Goal: Find specific page/section: Find specific page/section

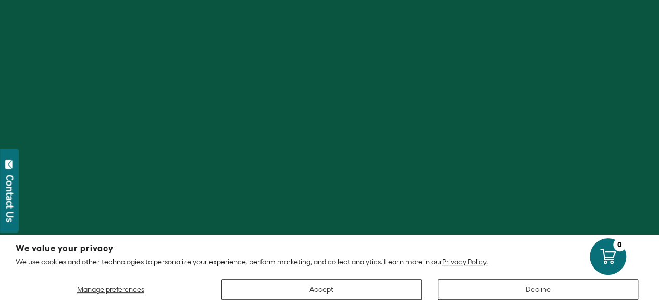
scroll to position [21, 0]
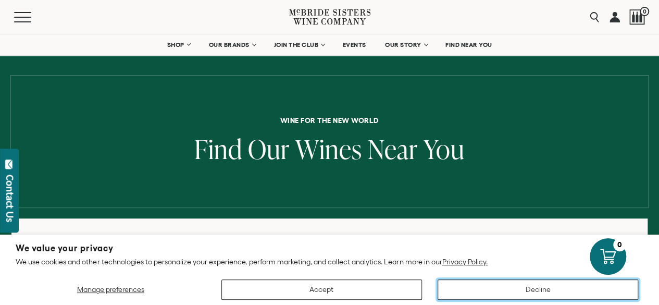
click at [517, 286] on button "Decline" at bounding box center [538, 289] width 201 height 20
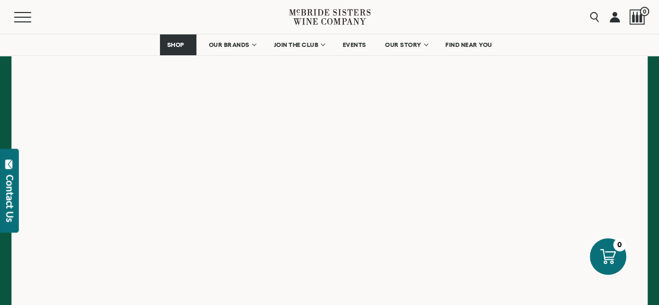
scroll to position [188, 0]
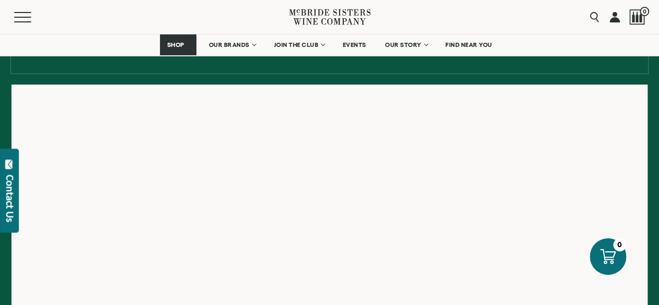
scroll to position [183, 0]
